Goal: Information Seeking & Learning: Learn about a topic

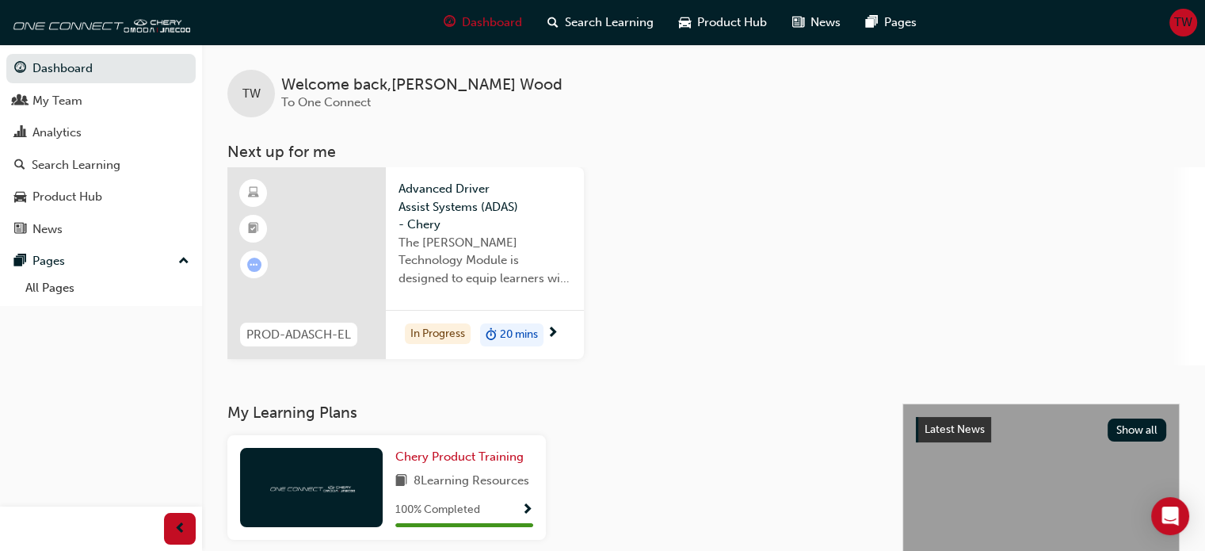
scroll to position [79, 0]
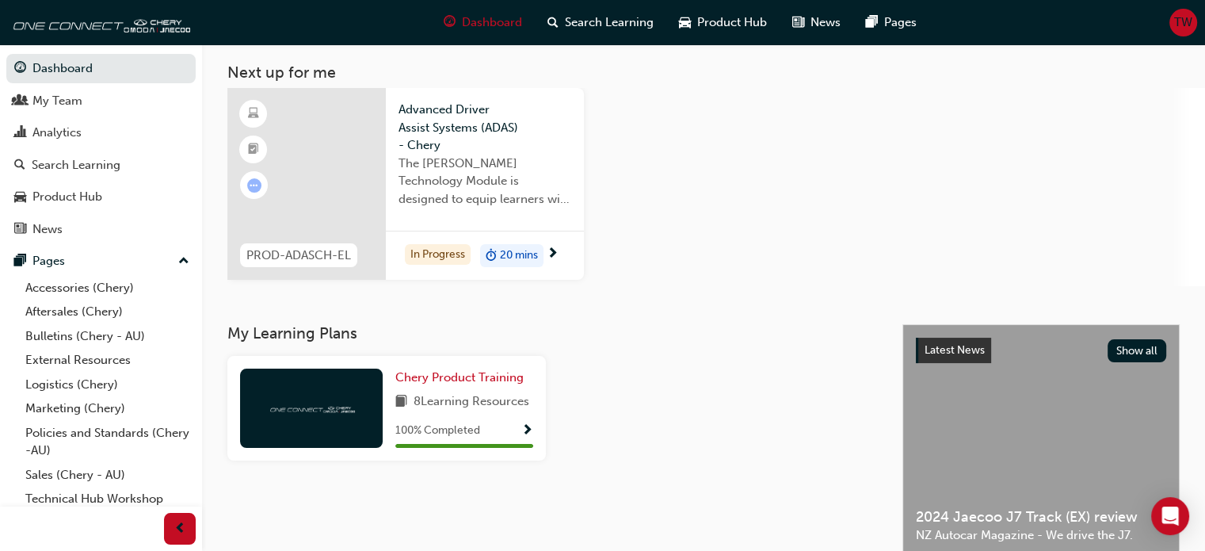
click at [479, 133] on span "Advanced Driver Assist Systems (ADAS) - Chery" at bounding box center [485, 128] width 173 height 54
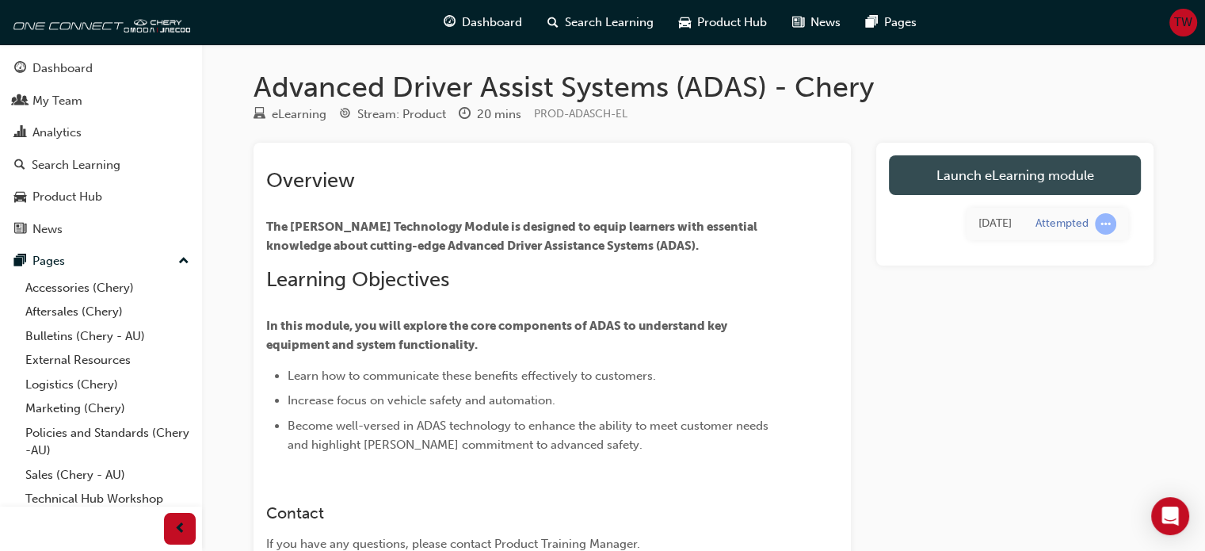
click at [1056, 174] on link "Launch eLearning module" at bounding box center [1015, 175] width 252 height 40
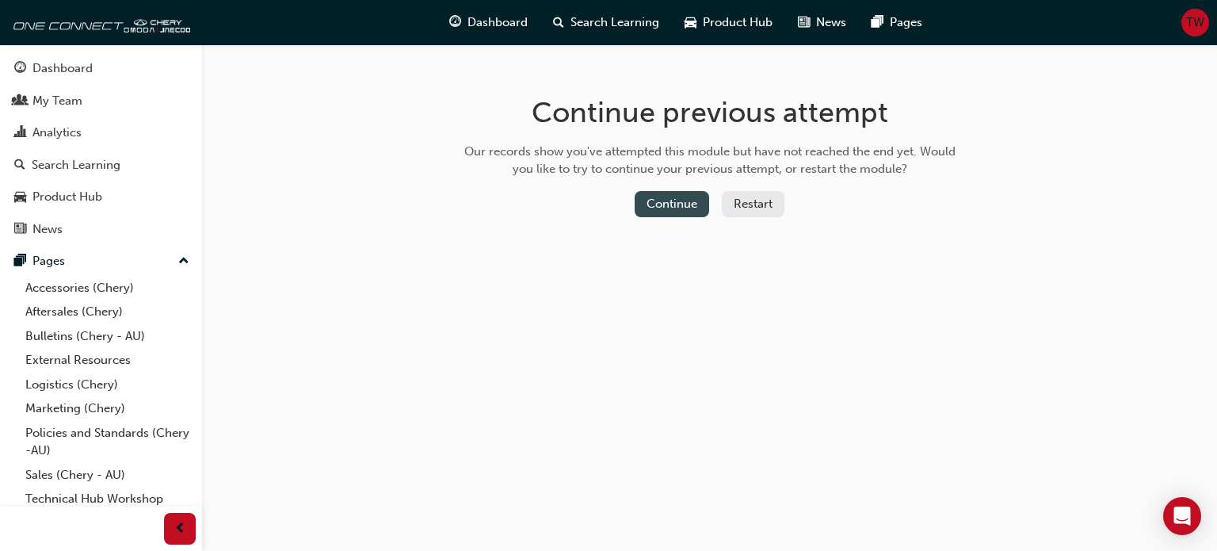
click at [691, 210] on button "Continue" at bounding box center [672, 204] width 74 height 26
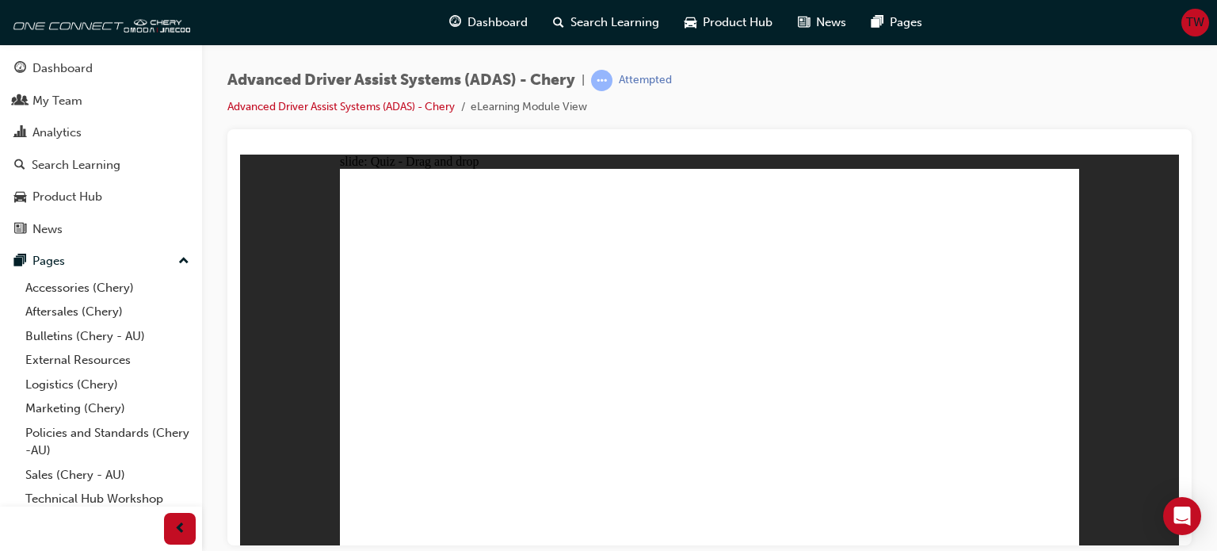
drag, startPoint x: 657, startPoint y: 464, endPoint x: 689, endPoint y: 273, distance: 193.6
drag, startPoint x: 540, startPoint y: 469, endPoint x: 686, endPoint y: 359, distance: 183.4
drag, startPoint x: 708, startPoint y: 369, endPoint x: 966, endPoint y: 308, distance: 264.5
drag, startPoint x: 815, startPoint y: 464, endPoint x: 1033, endPoint y: 277, distance: 287.8
drag, startPoint x: 906, startPoint y: 461, endPoint x: 1025, endPoint y: 254, distance: 239.3
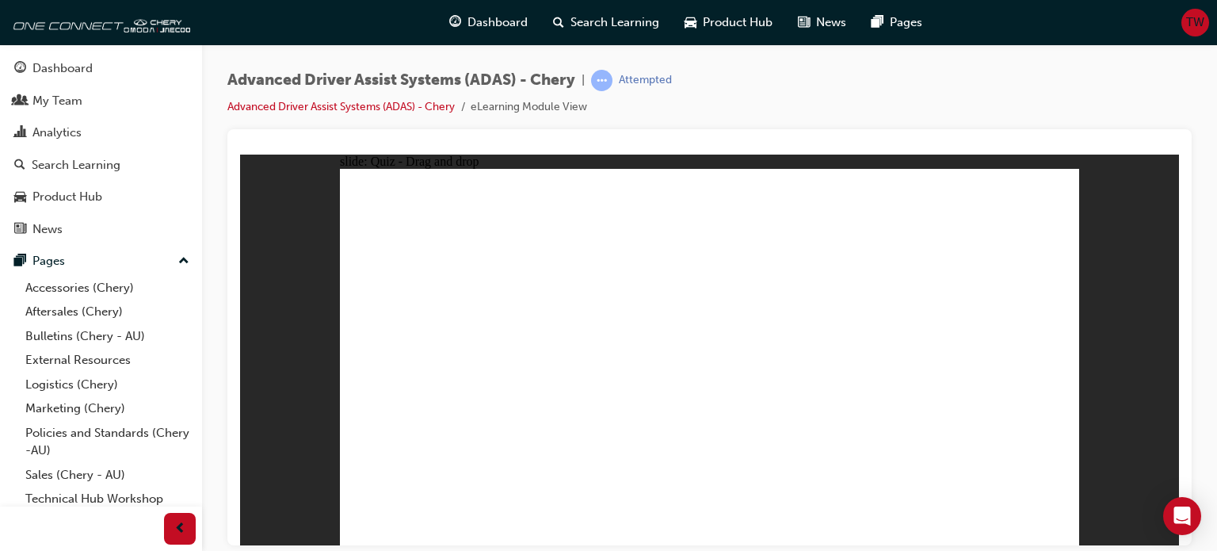
checkbox input "true"
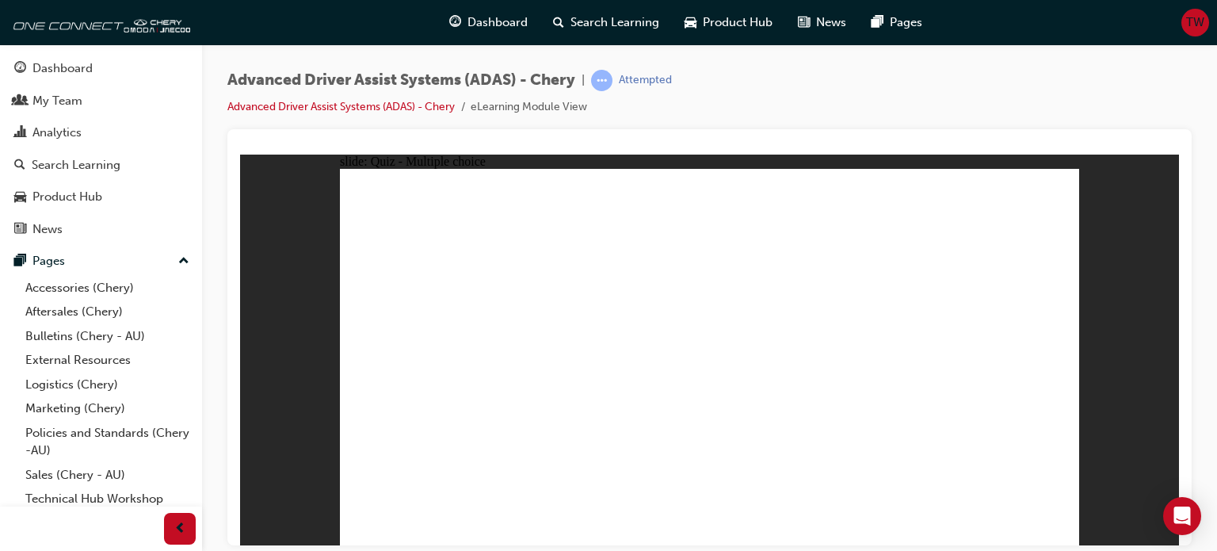
checkbox input "true"
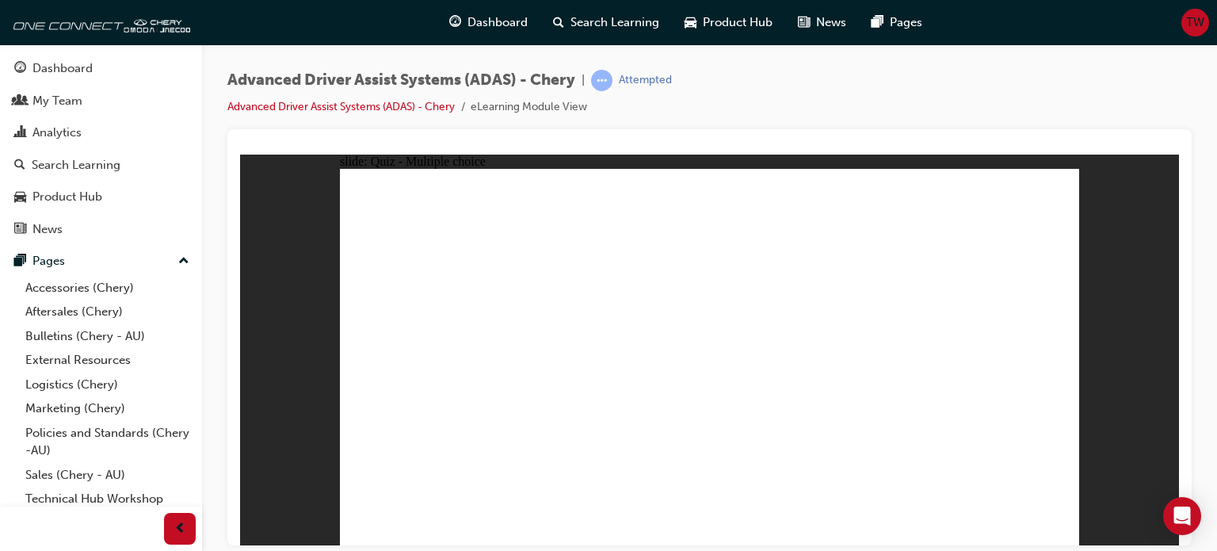
checkbox input "true"
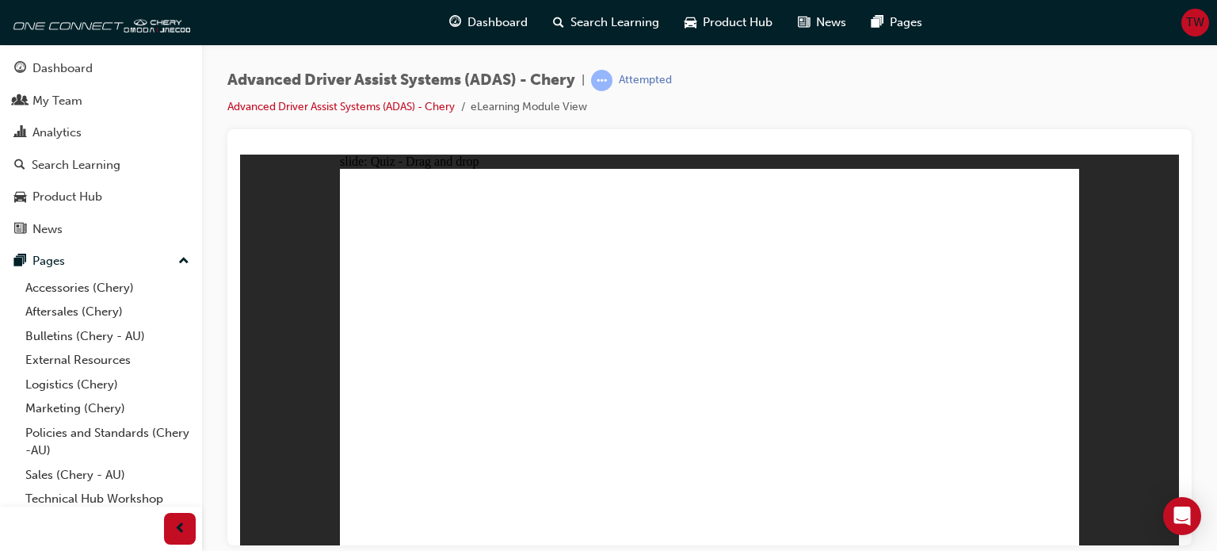
drag, startPoint x: 722, startPoint y: 209, endPoint x: 787, endPoint y: 409, distance: 210.0
drag, startPoint x: 739, startPoint y: 235, endPoint x: 850, endPoint y: 437, distance: 230.5
drag, startPoint x: 809, startPoint y: 208, endPoint x: 865, endPoint y: 453, distance: 250.5
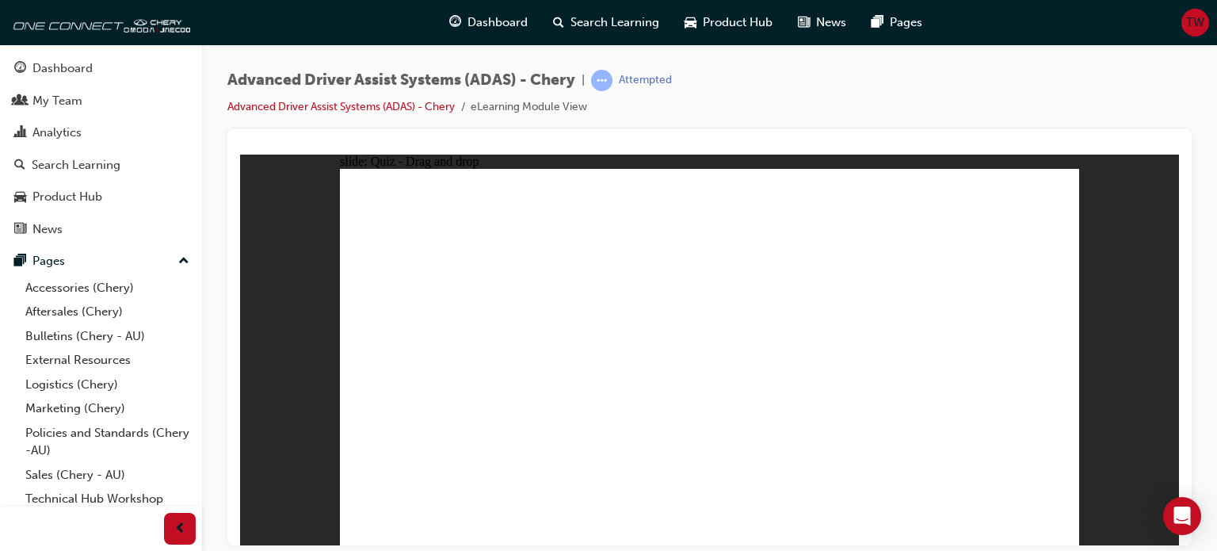
drag, startPoint x: 942, startPoint y: 241, endPoint x: 896, endPoint y: 428, distance: 192.6
drag, startPoint x: 823, startPoint y: 239, endPoint x: 541, endPoint y: 403, distance: 326.1
drag, startPoint x: 858, startPoint y: 241, endPoint x: 517, endPoint y: 417, distance: 384.2
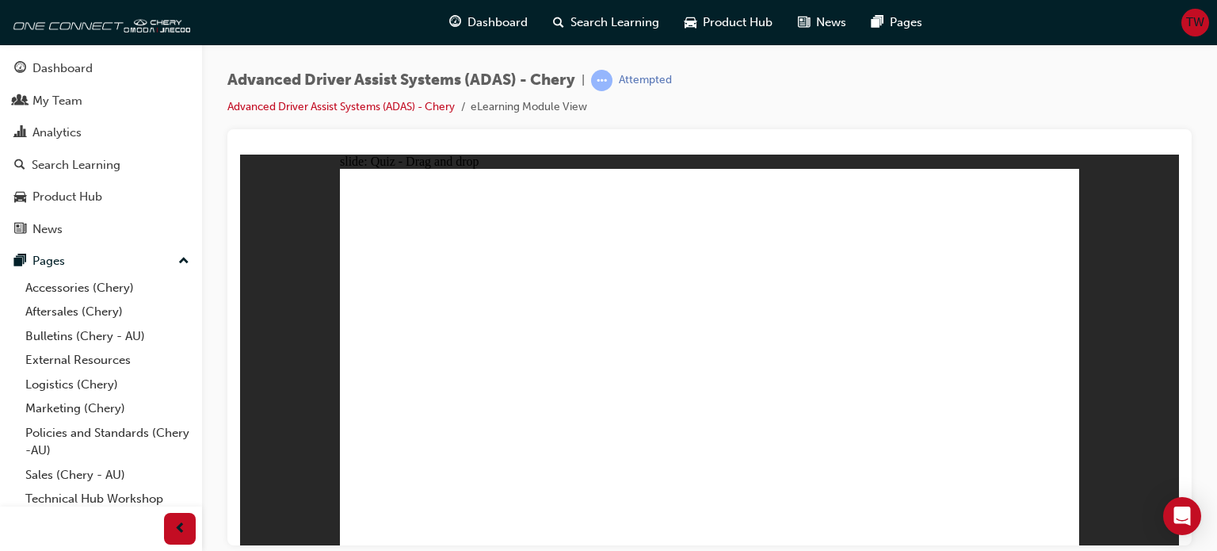
drag, startPoint x: 865, startPoint y: 210, endPoint x: 578, endPoint y: 400, distance: 344.2
drag, startPoint x: 960, startPoint y: 212, endPoint x: 590, endPoint y: 416, distance: 422.4
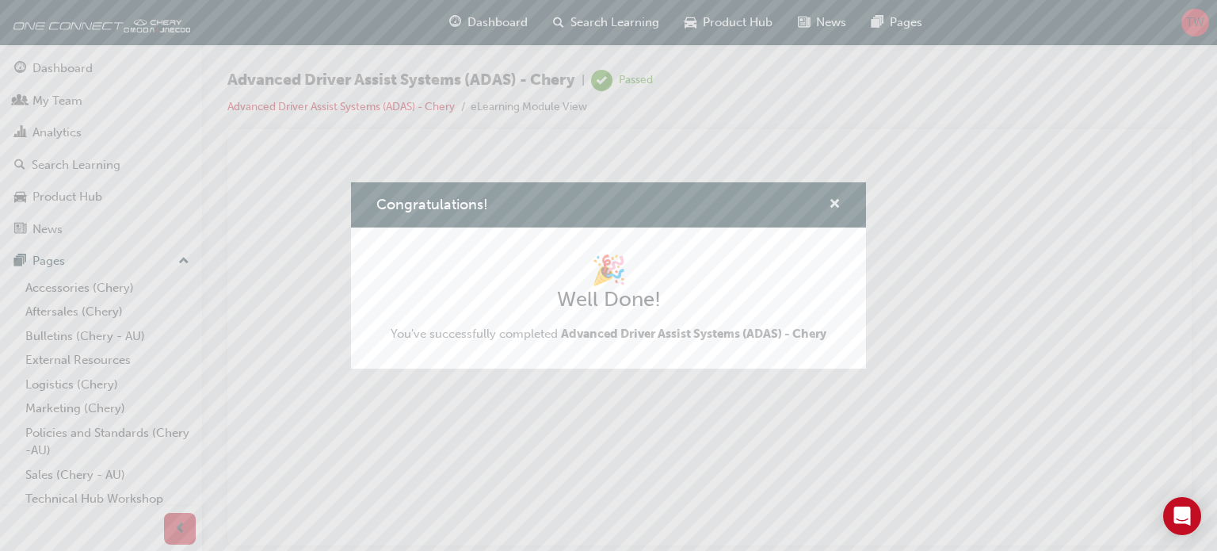
click at [838, 208] on span "cross-icon" at bounding box center [835, 205] width 12 height 14
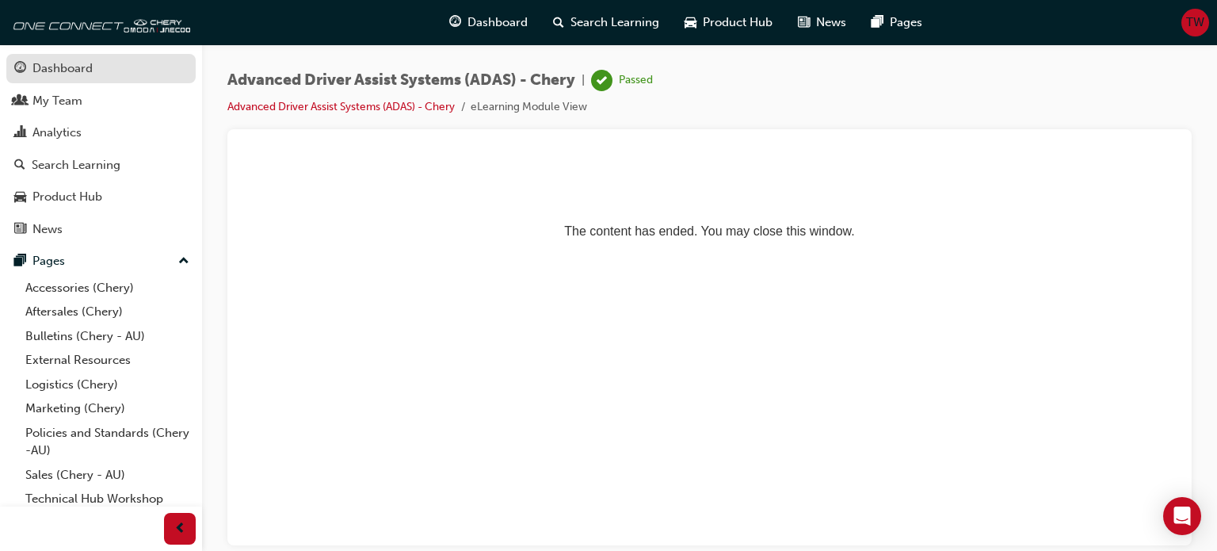
click at [86, 78] on div "Dashboard" at bounding box center [101, 69] width 174 height 20
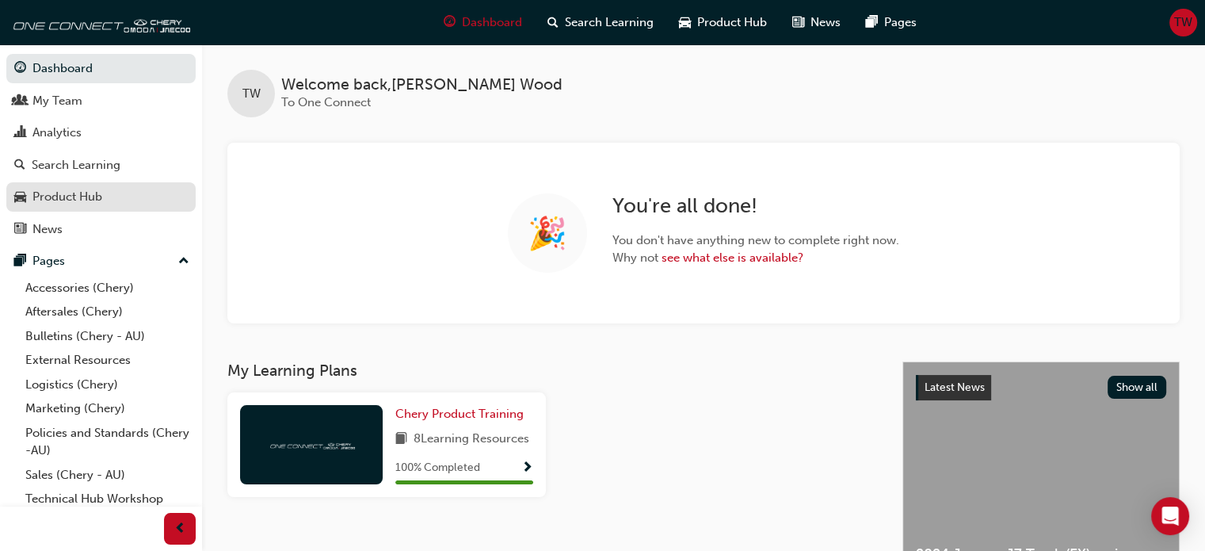
click at [159, 189] on div "Product Hub" at bounding box center [101, 197] width 174 height 20
